Goal: Task Accomplishment & Management: Manage account settings

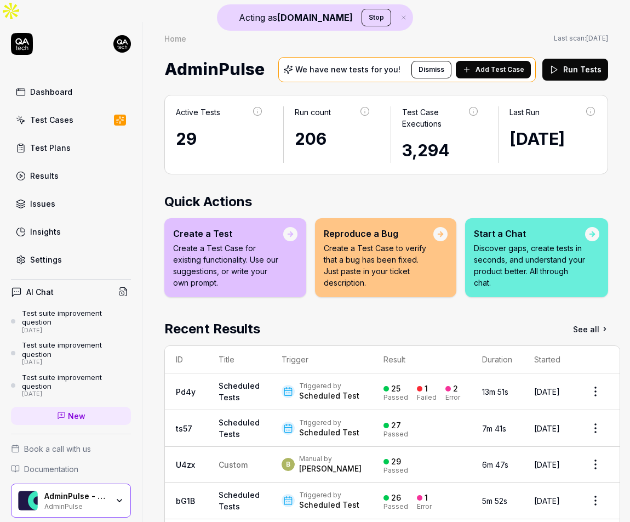
click at [70, 249] on link "Settings" at bounding box center [71, 259] width 120 height 21
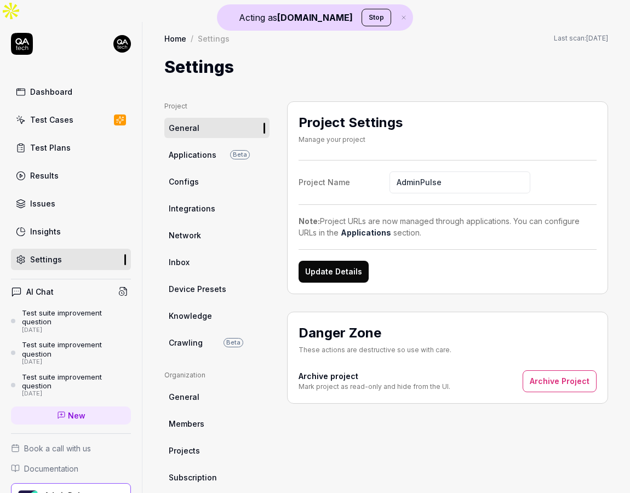
click at [83, 81] on link "Dashboard" at bounding box center [71, 91] width 120 height 21
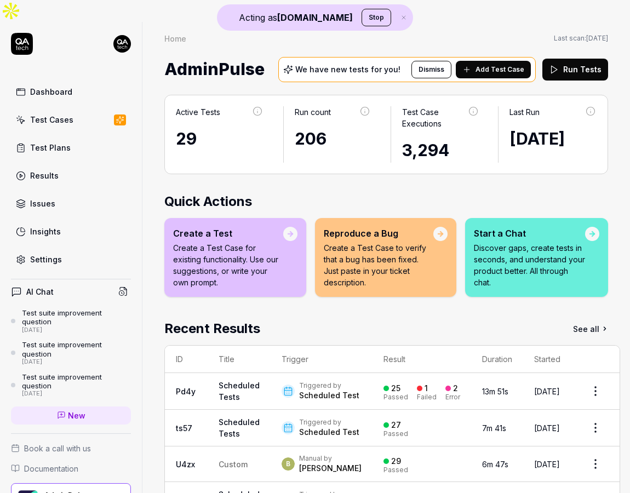
click at [493, 65] on span "Add Test Case" at bounding box center [500, 70] width 49 height 10
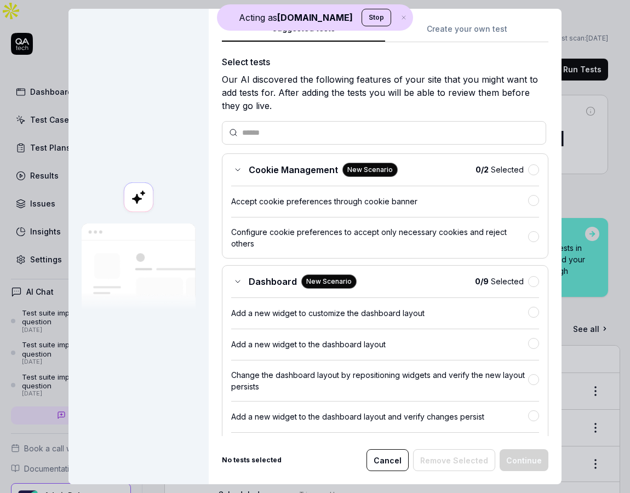
click at [474, 29] on button "Create your own test" at bounding box center [466, 32] width 163 height 20
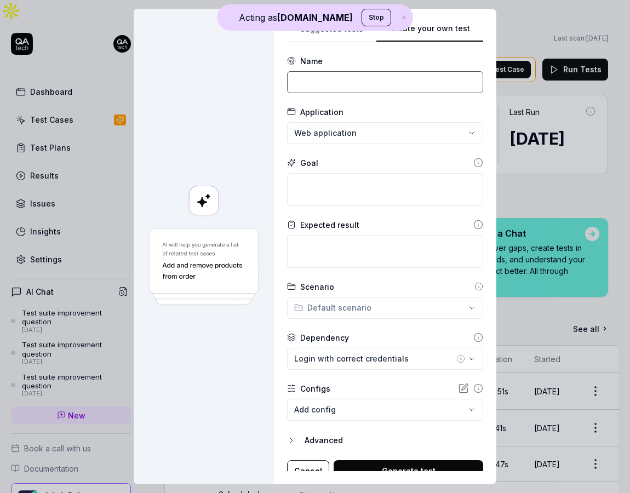
click at [335, 89] on input at bounding box center [385, 82] width 196 height 22
click at [378, 86] on input "Login with correct credentials" at bounding box center [385, 82] width 196 height 22
type input "Login with correct credentials"
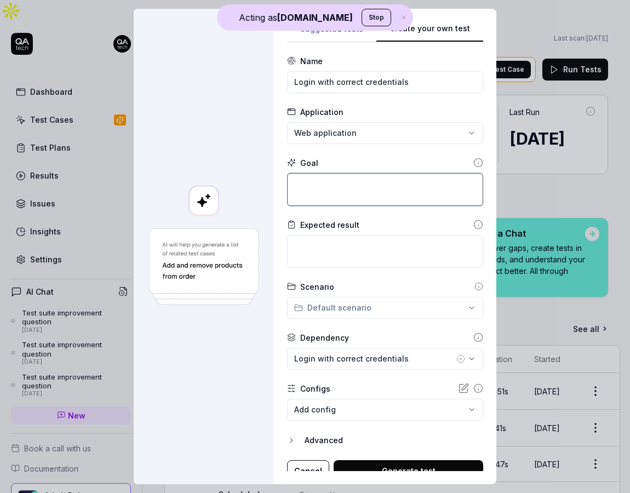
click at [343, 192] on textarea at bounding box center [385, 189] width 196 height 33
paste textarea "Login with correct credentials"
type textarea "*"
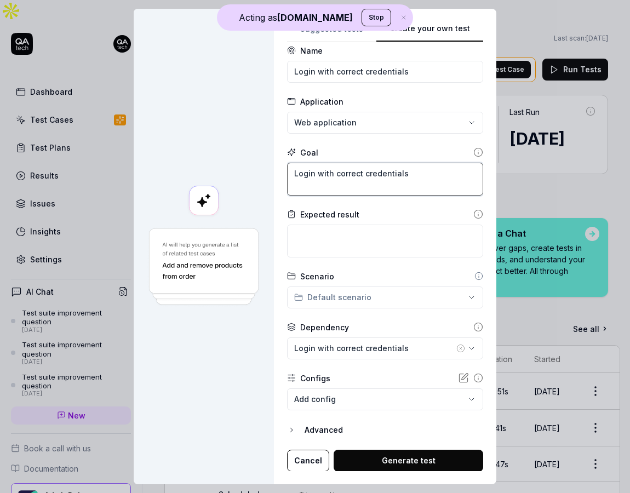
type textarea "Login with correct credentials"
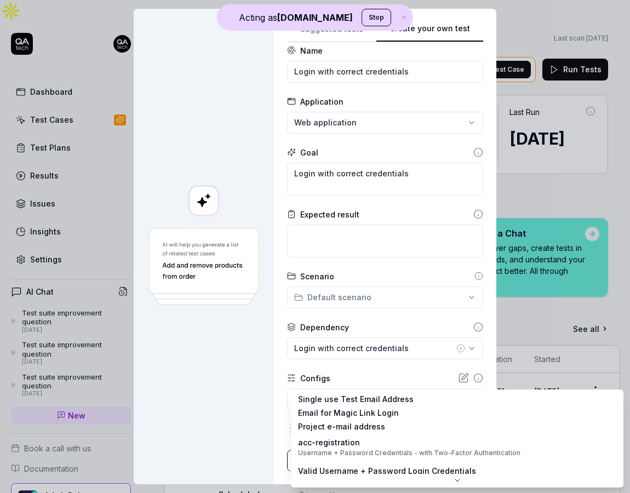
click at [410, 402] on body "Acting as QA.tech Stop Dashboard Test Cases Test Plans Results Issues Insights …" at bounding box center [315, 257] width 630 height 515
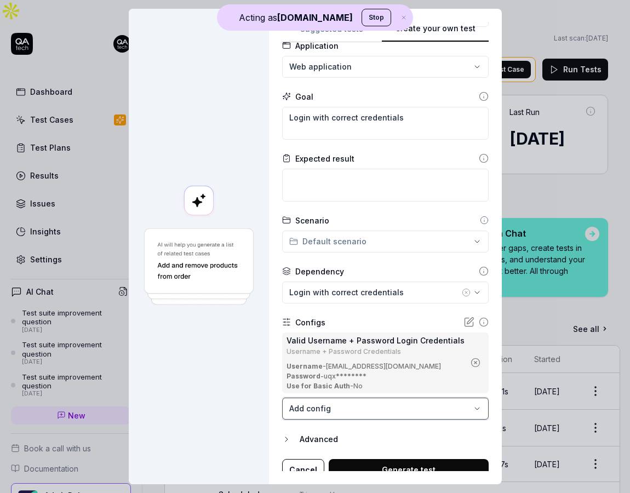
scroll to position [76, 0]
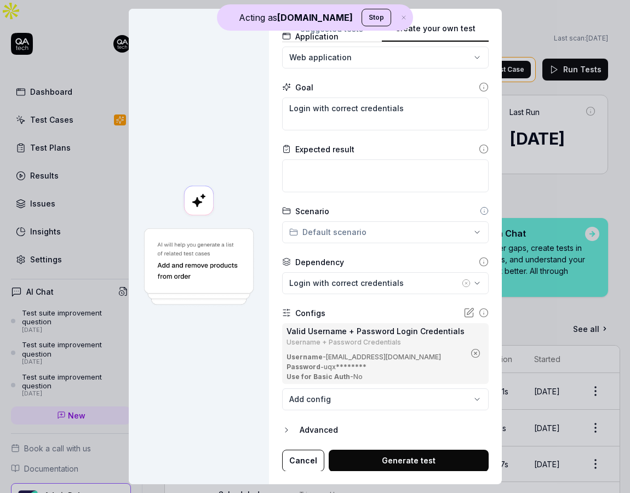
type textarea "*"
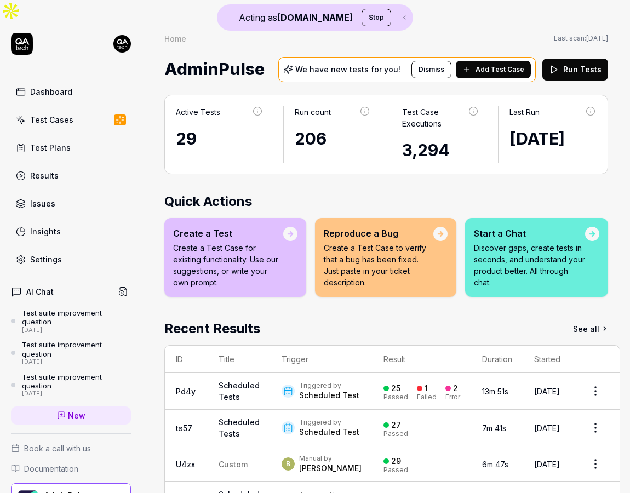
click at [81, 109] on link "Test Cases" at bounding box center [71, 119] width 120 height 21
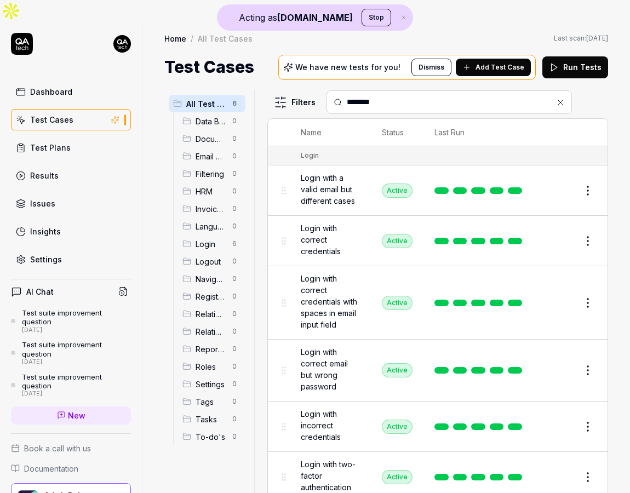
type input "********"
click at [336, 223] on span "Login with correct credentials" at bounding box center [330, 240] width 59 height 35
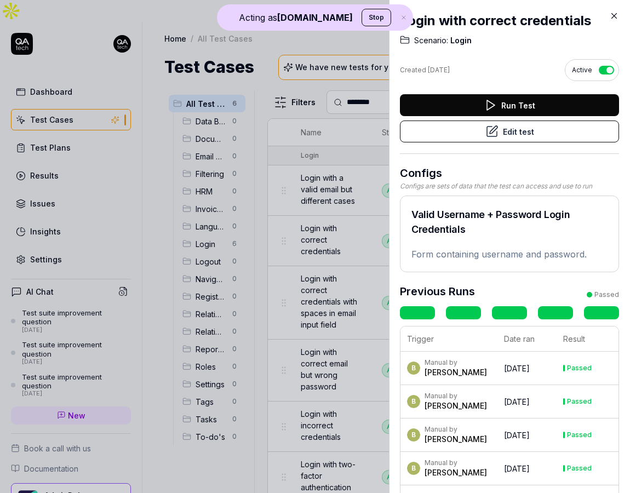
click at [519, 128] on button "Edit test" at bounding box center [509, 132] width 219 height 22
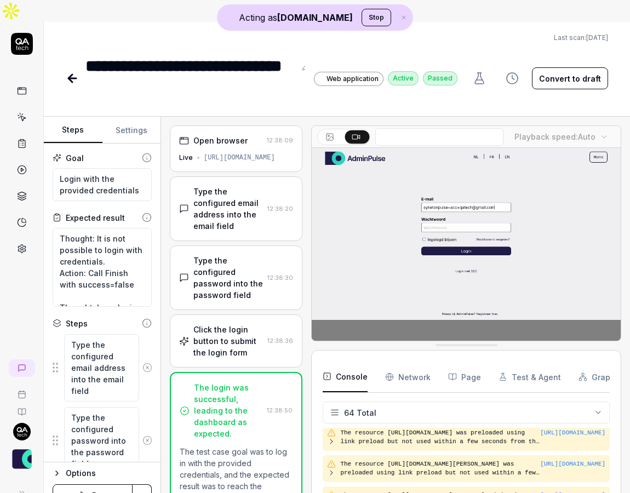
click at [241, 129] on div "Open browser 12:38:09 Live https://acc.adminpulse.be/" at bounding box center [236, 149] width 133 height 47
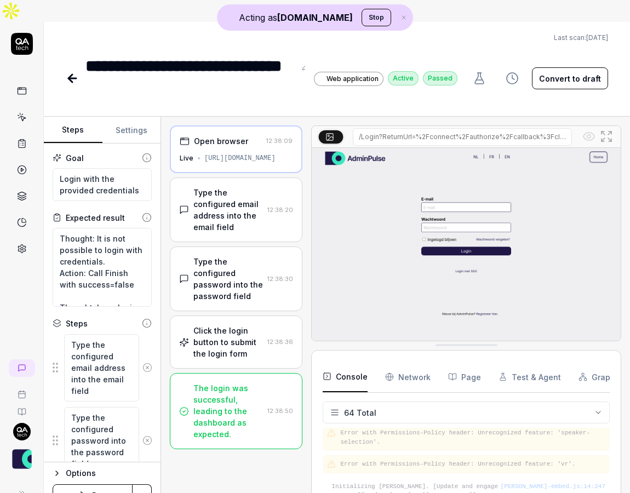
scroll to position [1874, 0]
click at [229, 187] on div "Type the configured email address into the email field" at bounding box center [229, 210] width 70 height 46
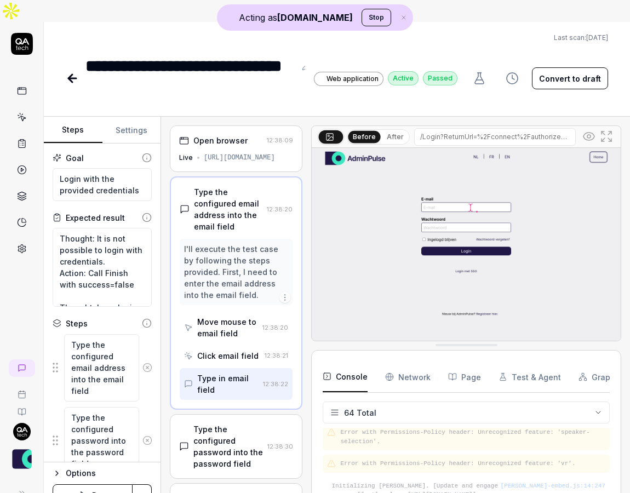
click at [231, 243] on div "I'll execute the test case by following the steps provided. First, I need to en…" at bounding box center [236, 272] width 104 height 58
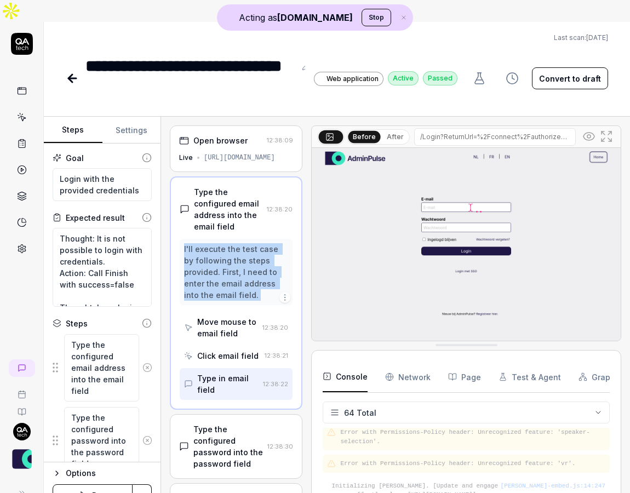
click at [231, 243] on div "I'll execute the test case by following the steps provided. First, I need to en…" at bounding box center [236, 272] width 104 height 58
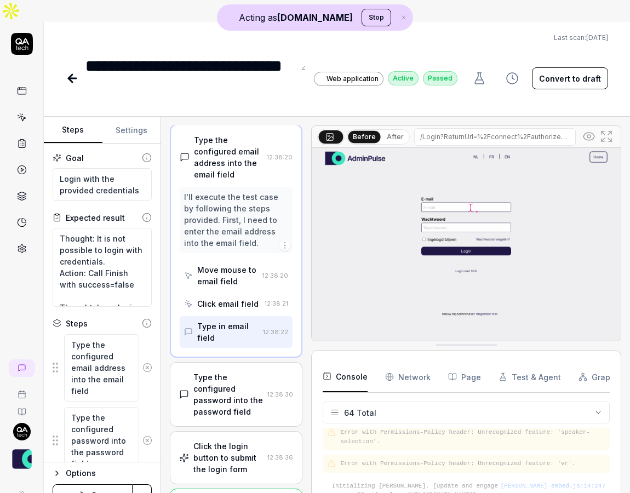
click at [240, 372] on div "Type the configured password into the password field" at bounding box center [229, 395] width 70 height 46
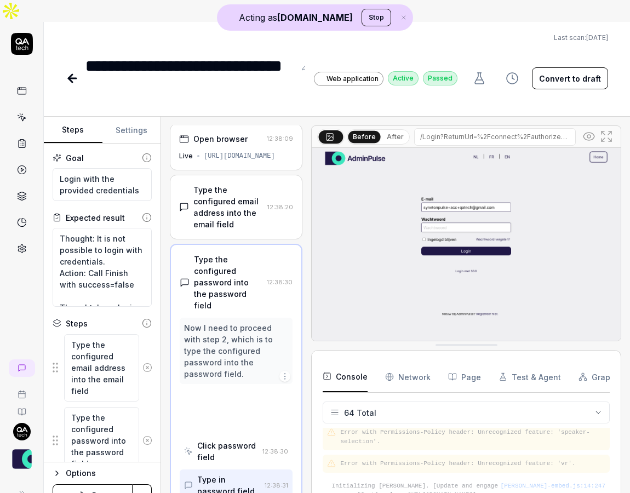
scroll to position [0, 0]
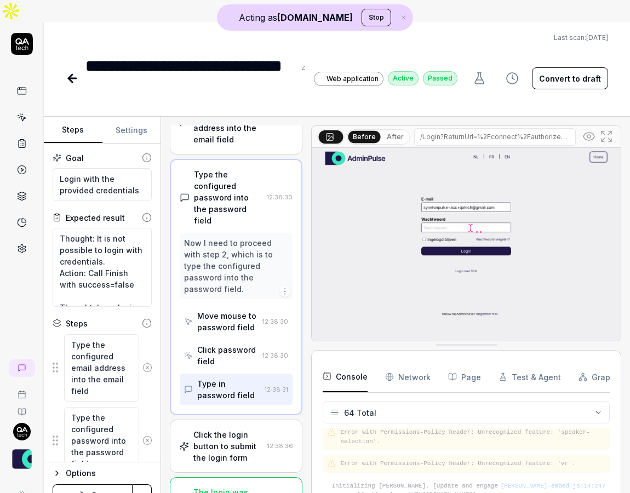
click at [226, 429] on div "Click the login button to submit the login form" at bounding box center [229, 446] width 70 height 35
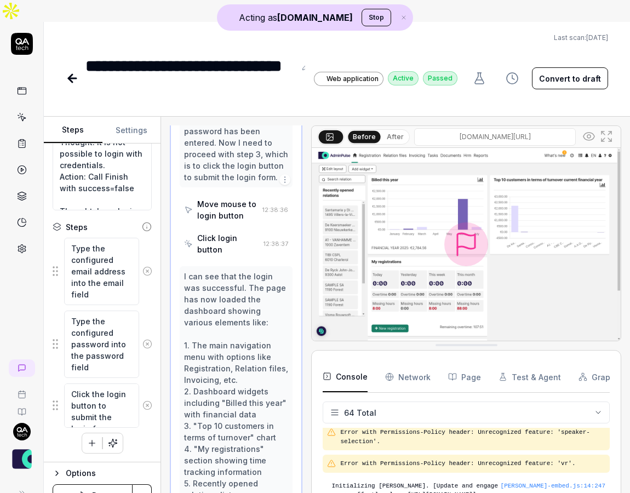
scroll to position [476, 0]
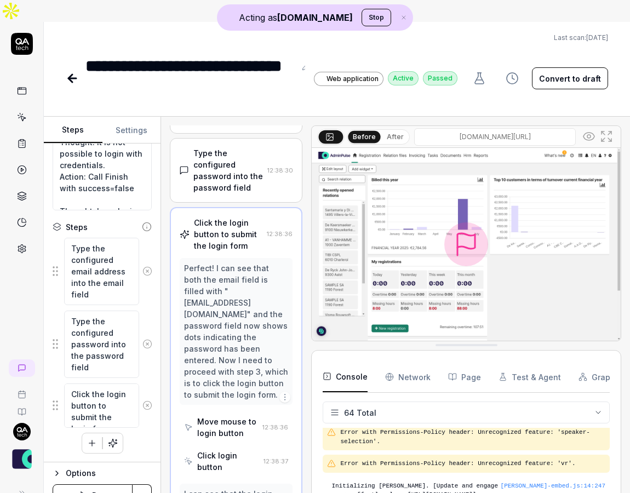
click at [229, 149] on div "Type the configured password into the password field 12:38:30" at bounding box center [236, 170] width 133 height 65
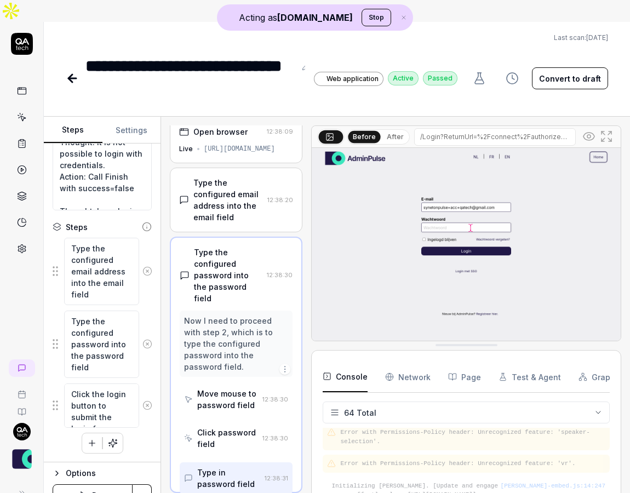
scroll to position [0, 0]
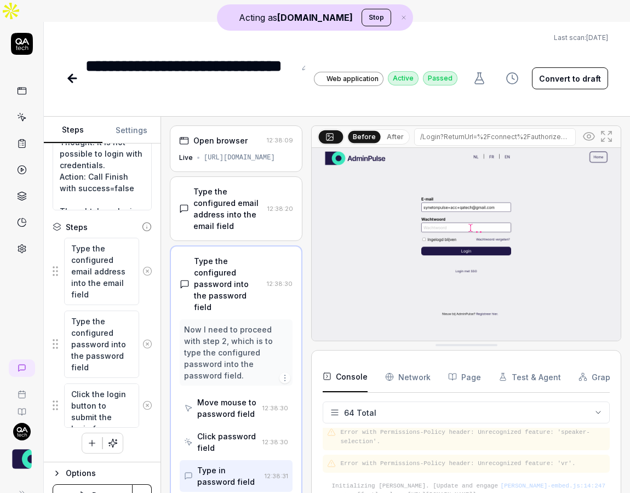
click at [590, 130] on icon at bounding box center [589, 136] width 13 height 13
click at [238, 194] on div "Type the configured email address into the email field" at bounding box center [229, 209] width 70 height 46
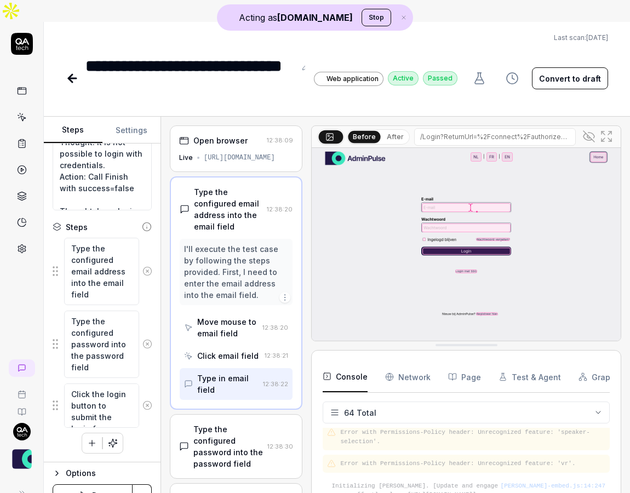
click at [588, 131] on icon at bounding box center [589, 136] width 11 height 11
click at [588, 130] on icon at bounding box center [589, 136] width 13 height 13
click at [588, 131] on icon at bounding box center [589, 136] width 11 height 11
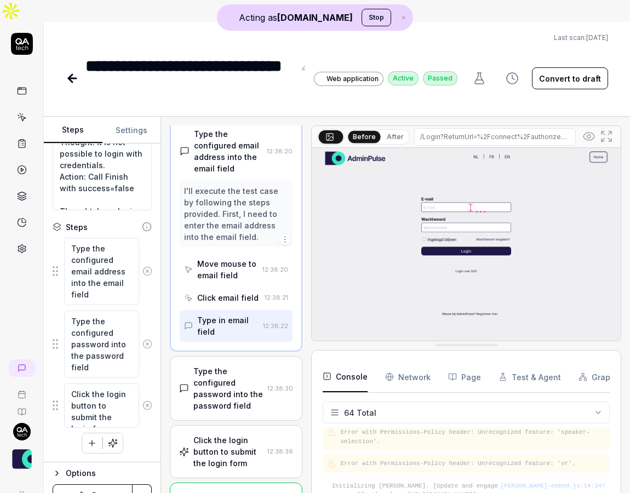
click at [246, 366] on div "Type the configured password into the password field" at bounding box center [229, 389] width 70 height 46
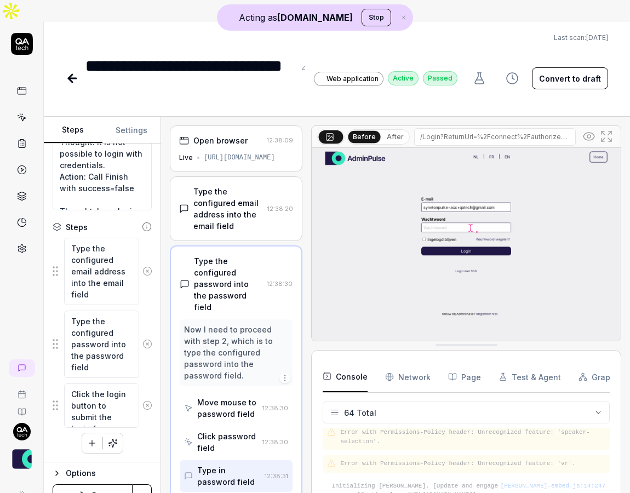
click at [586, 130] on icon at bounding box center [589, 136] width 13 height 13
click at [22, 107] on link at bounding box center [22, 117] width 20 height 20
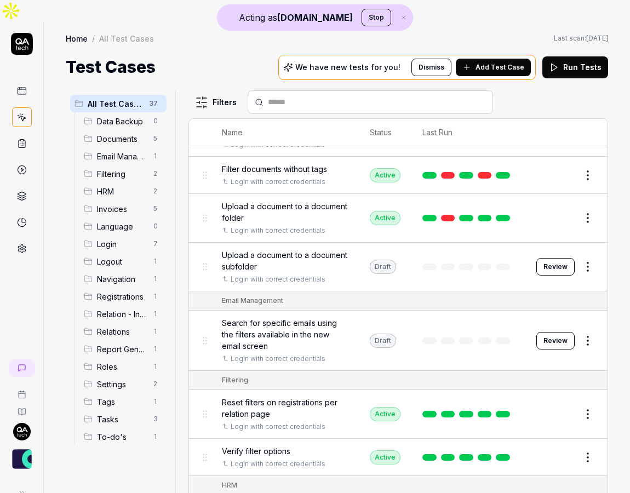
scroll to position [133, 0]
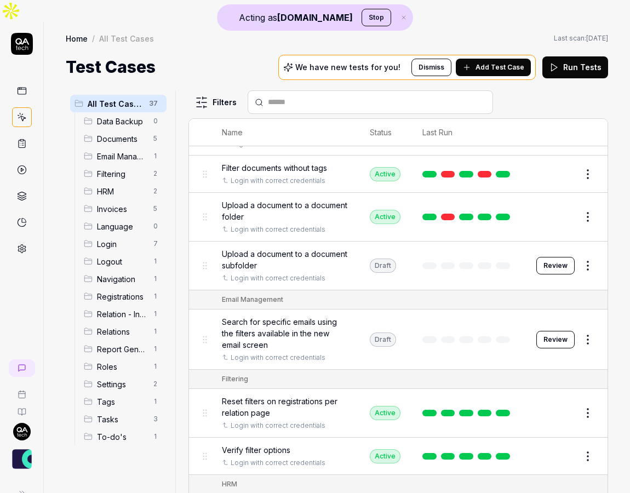
click at [21, 134] on link at bounding box center [22, 144] width 20 height 20
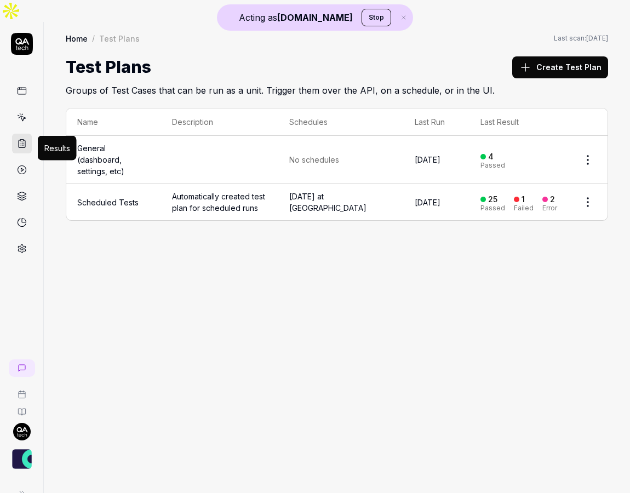
click at [20, 165] on icon at bounding box center [22, 170] width 10 height 10
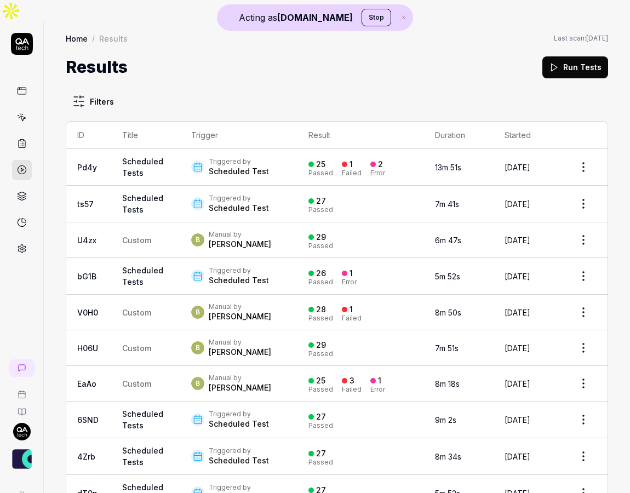
click at [168, 258] on td "Scheduled Tests" at bounding box center [145, 276] width 69 height 37
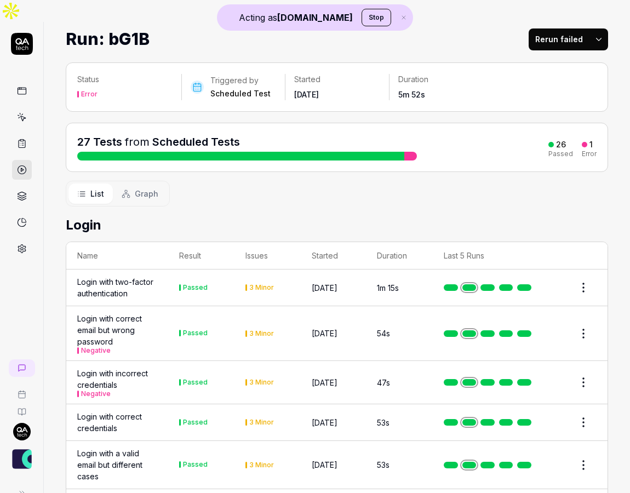
scroll to position [33, 0]
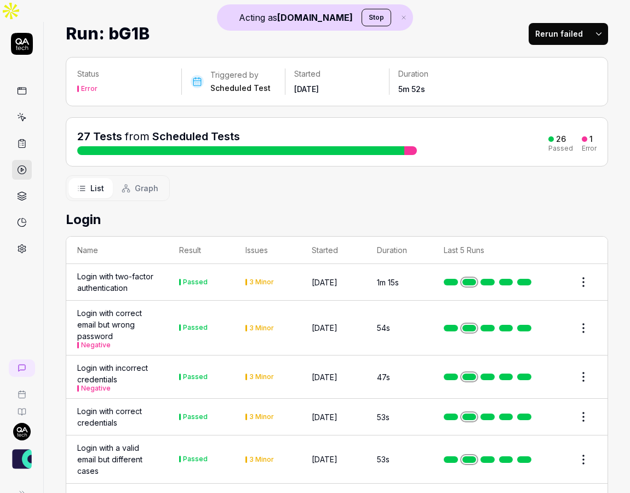
click at [151, 183] on span "Graph" at bounding box center [147, 189] width 24 height 12
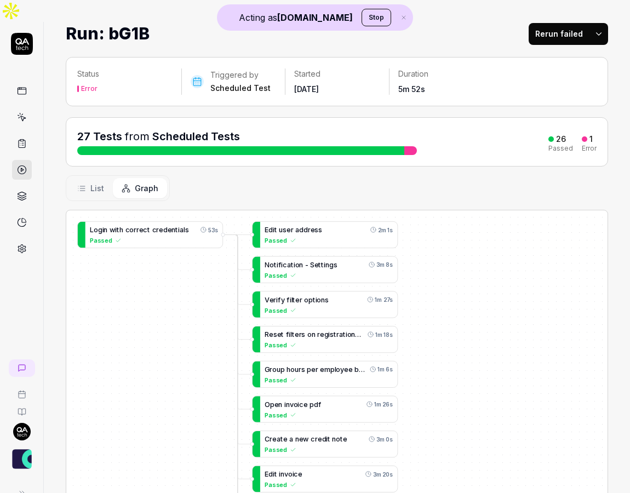
click at [102, 183] on span "List" at bounding box center [97, 189] width 14 height 12
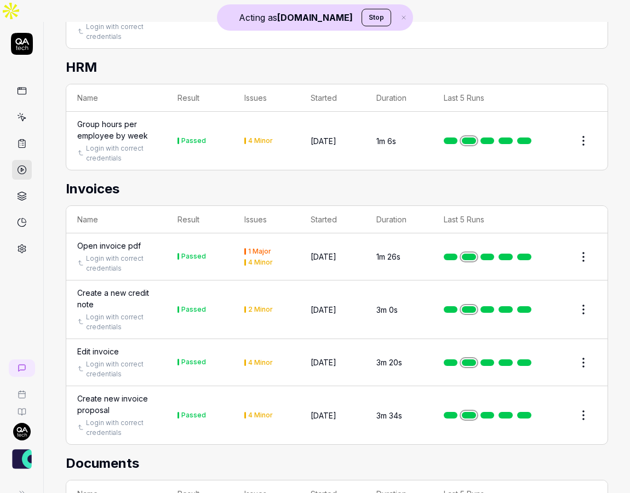
scroll to position [909, 0]
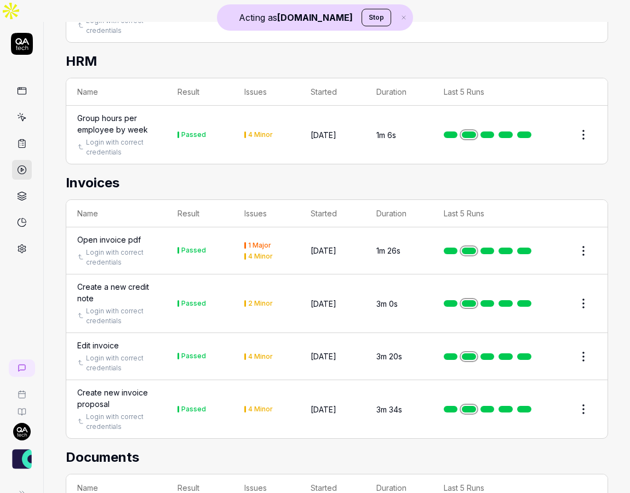
click at [109, 340] on div "Edit invoice" at bounding box center [98, 346] width 42 height 12
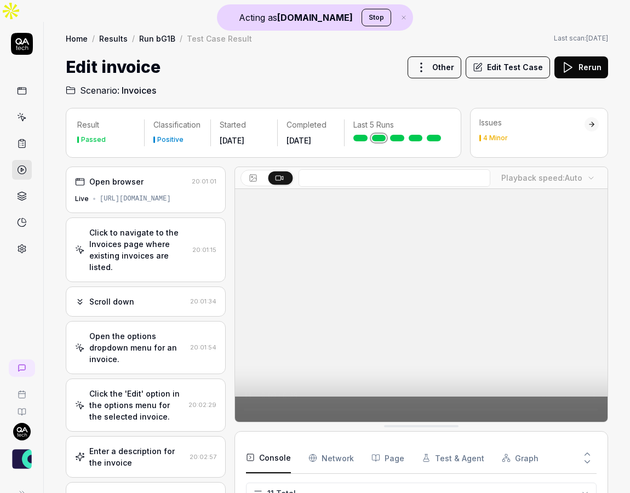
scroll to position [227, 0]
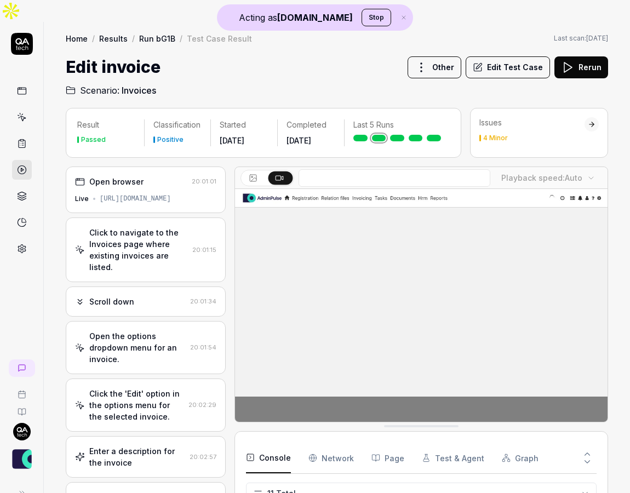
click at [152, 176] on div "Open browser" at bounding box center [131, 182] width 112 height 12
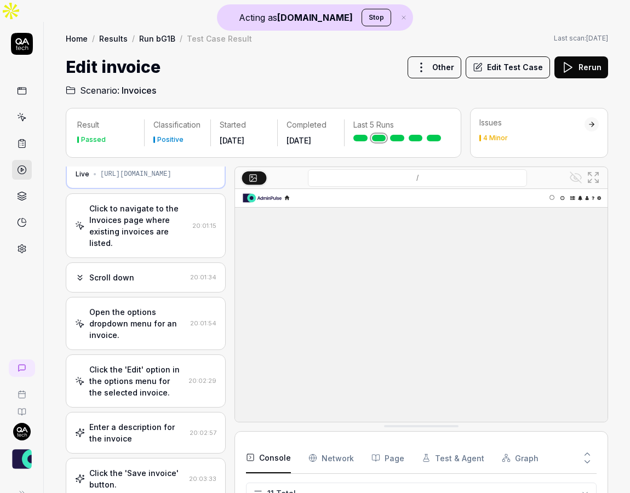
click at [135, 203] on div "Click to navigate to the Invoices page where existing invoices are listed." at bounding box center [138, 226] width 99 height 46
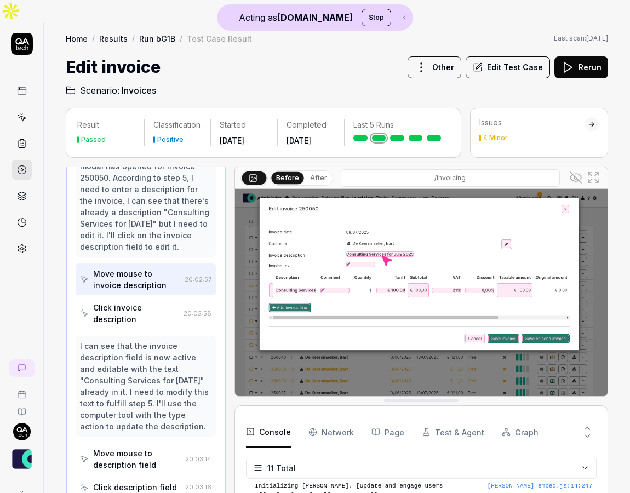
scroll to position [153, 0]
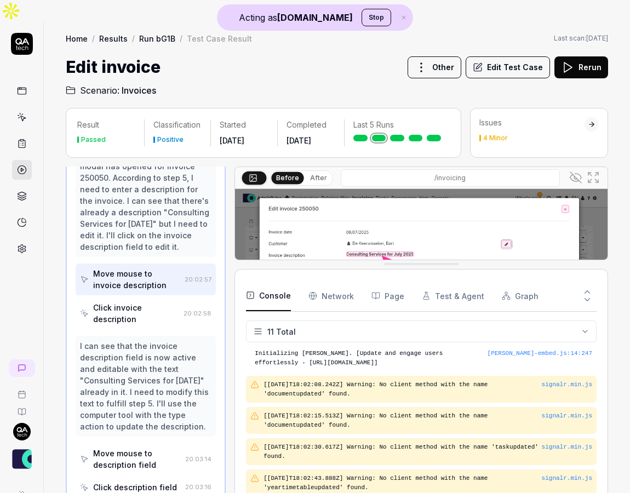
drag, startPoint x: 372, startPoint y: 405, endPoint x: 368, endPoint y: 242, distance: 162.3
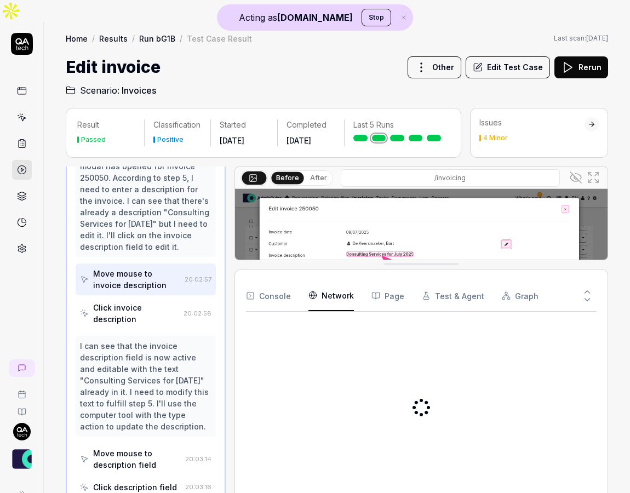
click at [325, 281] on Requests "Network" at bounding box center [332, 296] width 46 height 31
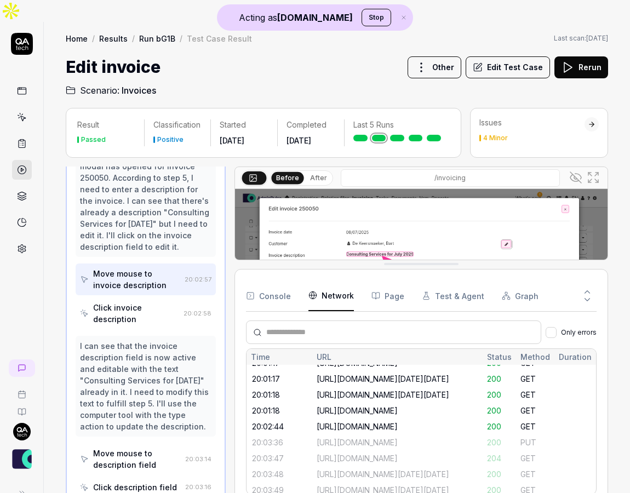
scroll to position [567, 0]
click at [387, 281] on button "Page" at bounding box center [388, 296] width 33 height 31
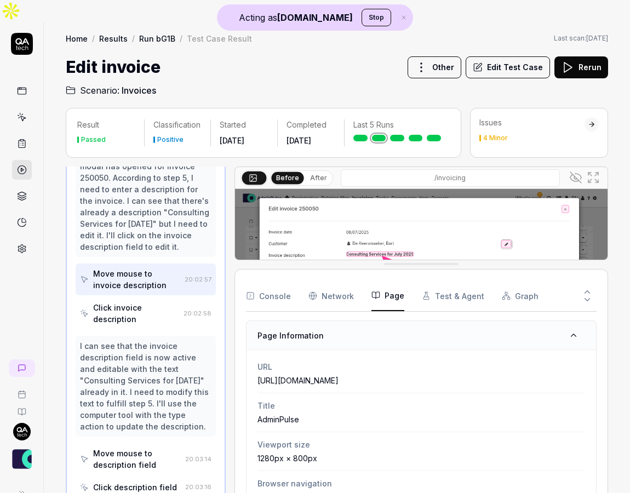
click at [454, 281] on button "Test & Agent" at bounding box center [453, 296] width 62 height 31
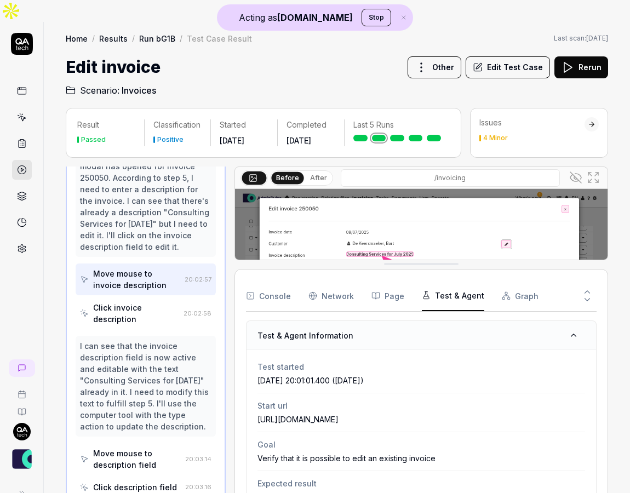
click at [507, 281] on button "Graph" at bounding box center [520, 296] width 37 height 31
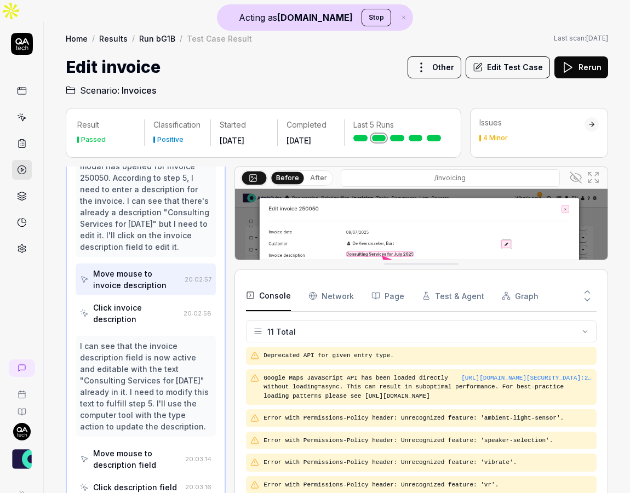
click at [279, 281] on button "Console" at bounding box center [268, 296] width 45 height 31
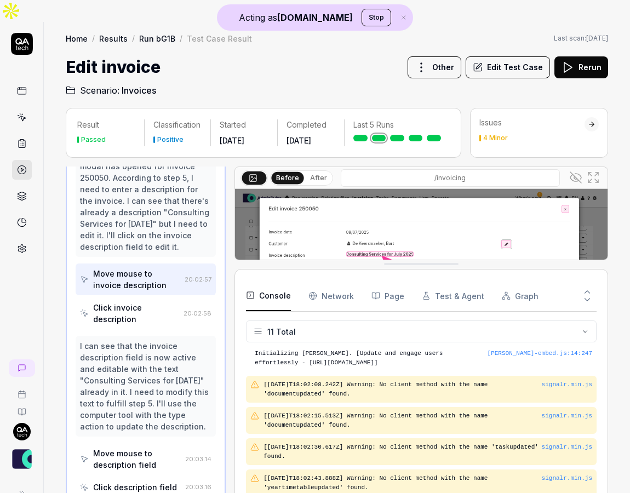
click at [26, 191] on icon at bounding box center [22, 196] width 10 height 10
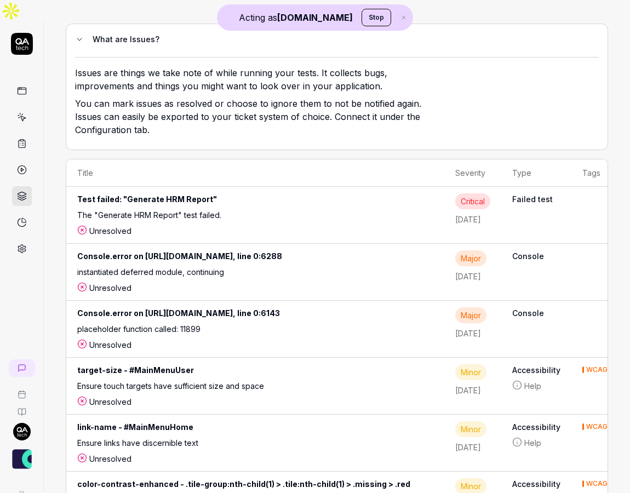
scroll to position [100, 0]
click at [22, 245] on icon at bounding box center [22, 249] width 8 height 8
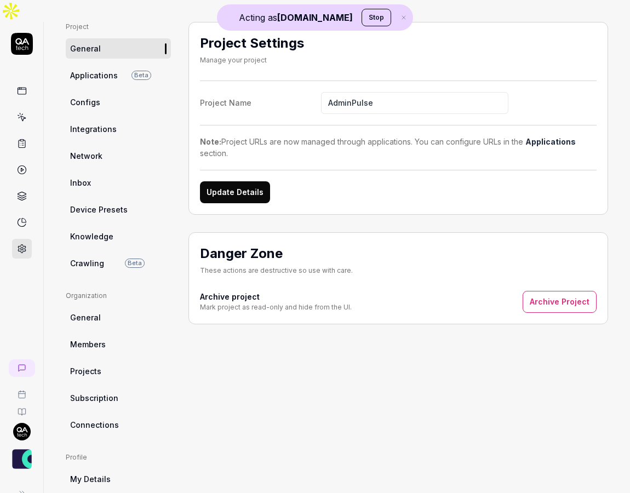
click at [106, 119] on link "Integrations" at bounding box center [118, 129] width 105 height 20
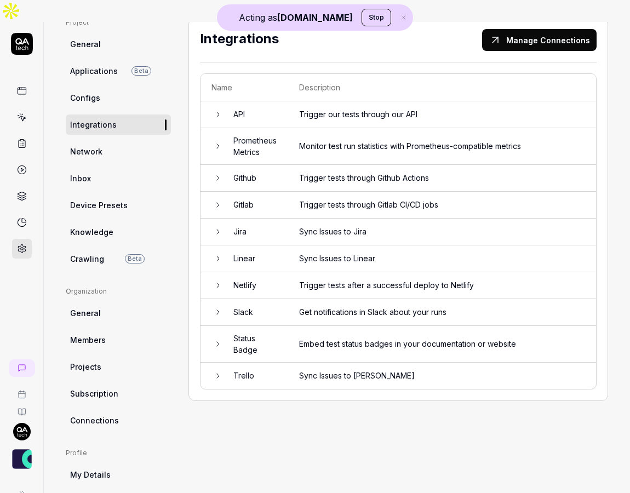
scroll to position [91, 0]
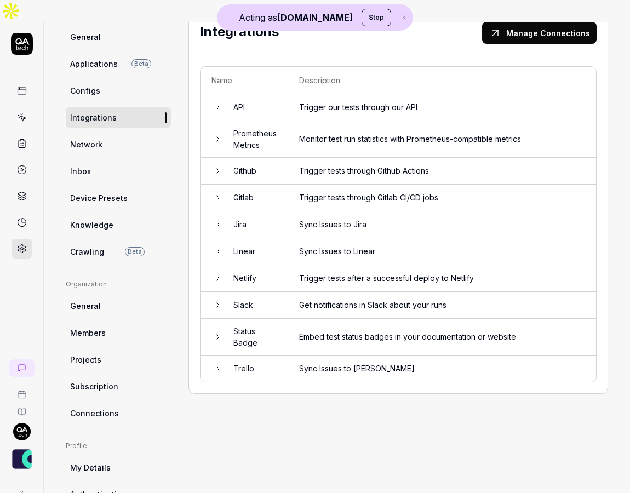
click at [24, 86] on icon at bounding box center [22, 91] width 10 height 10
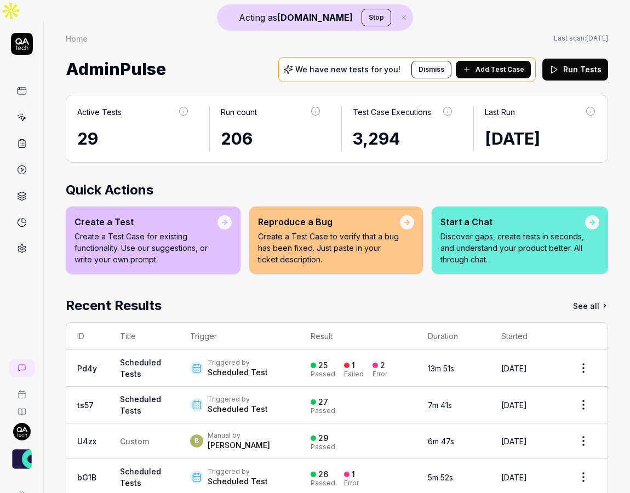
scroll to position [53, 0]
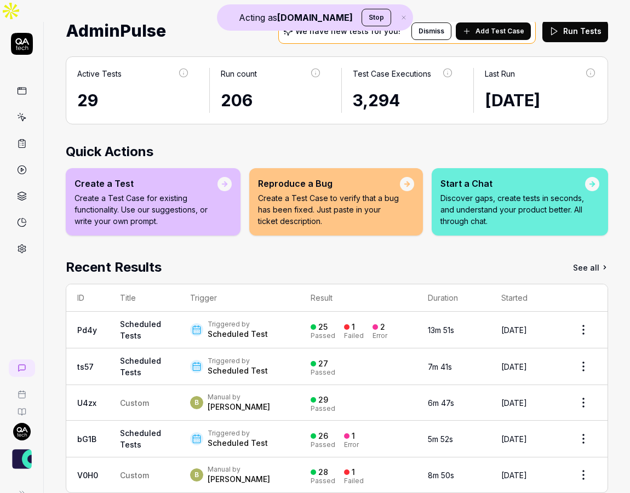
click at [487, 192] on p "Discover gaps, create tests in seconds, and understand your product better. All…" at bounding box center [513, 209] width 145 height 35
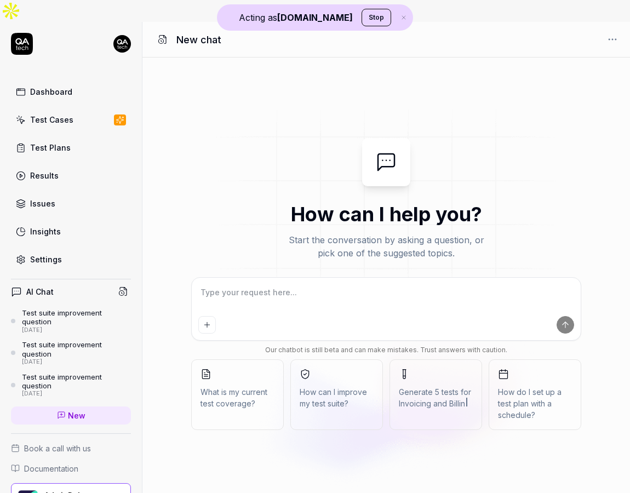
click at [339, 363] on button "How can I improve my test suite?" at bounding box center [337, 395] width 93 height 71
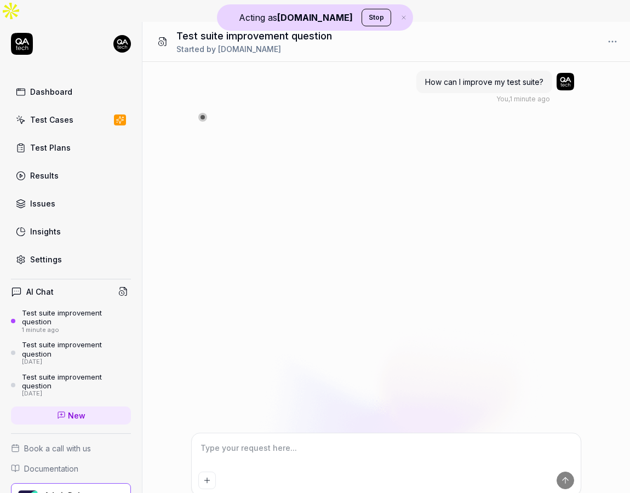
click at [175, 145] on div "How can I improve my test suite? You , 1 minute ago" at bounding box center [387, 247] width 488 height 371
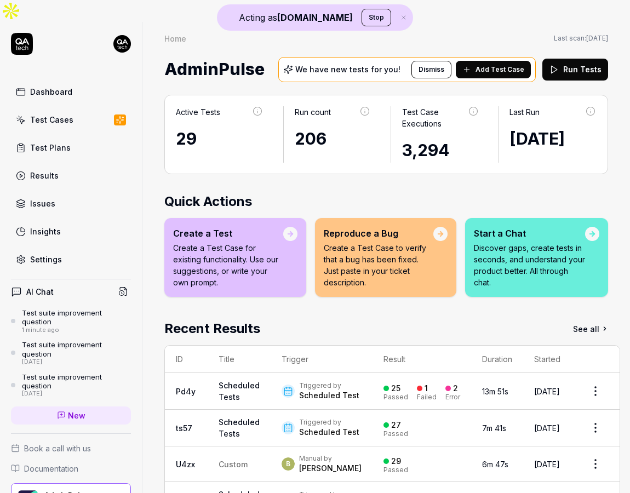
click at [93, 81] on link "Dashboard" at bounding box center [71, 91] width 120 height 21
click at [524, 242] on p "Discover gaps, create tests in seconds, and understand your product better. All…" at bounding box center [529, 265] width 111 height 46
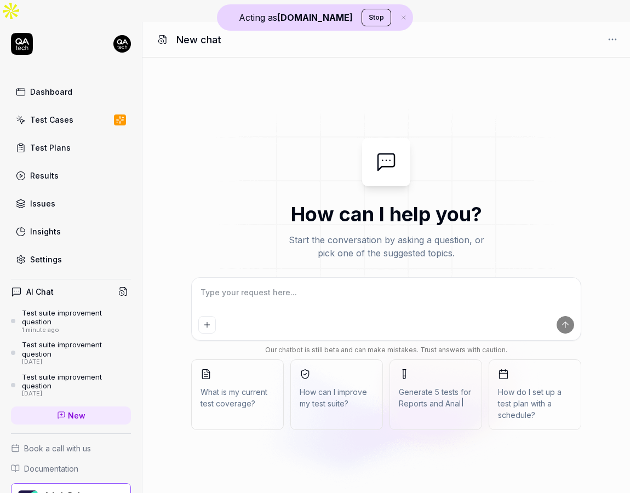
click at [363, 386] on span "How can I improve my test suite?" at bounding box center [337, 397] width 74 height 23
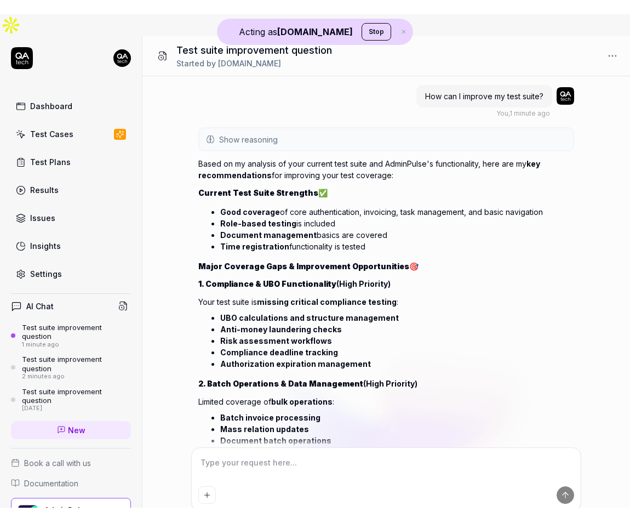
scroll to position [624, 0]
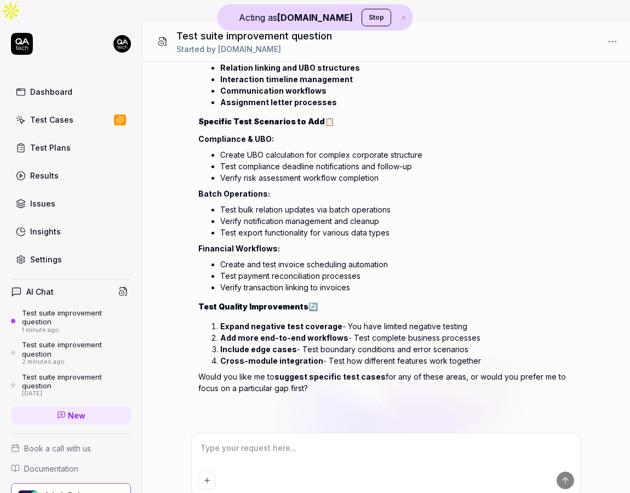
type textarea "*"
click at [76, 81] on link "Dashboard" at bounding box center [71, 91] width 120 height 21
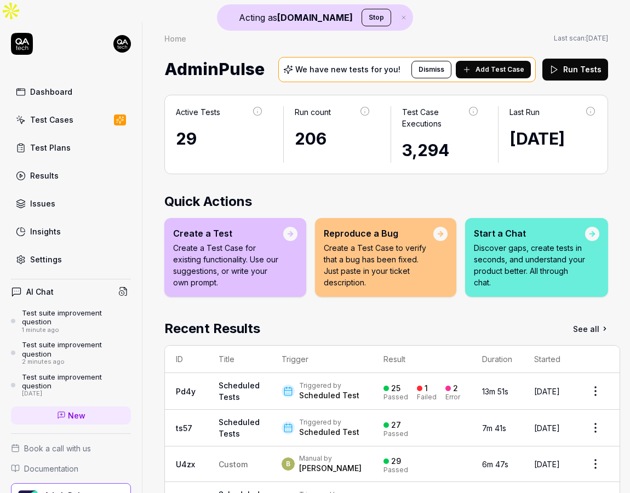
click at [399, 19] on icon "button" at bounding box center [404, 17] width 10 height 7
